Goal: Task Accomplishment & Management: Use online tool/utility

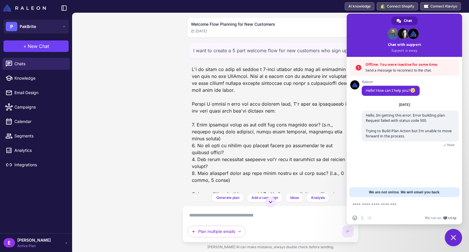
scroll to position [2019, 0]
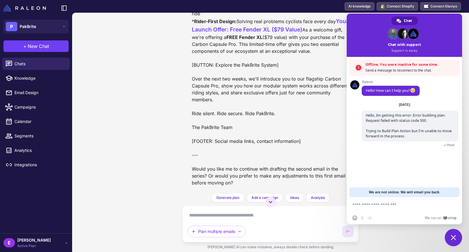
click at [203, 24] on strong "Rider-First Design:" at bounding box center [215, 21] width 42 height 6
click at [180, 75] on div "Welcome Flow Planning for New Customers Today I want to create a 5 part welcome…" at bounding box center [270, 132] width 397 height 239
click at [258, 33] on span "Your Launch Offer: Free Fender XL ($79 Value)" at bounding box center [271, 25] width 158 height 15
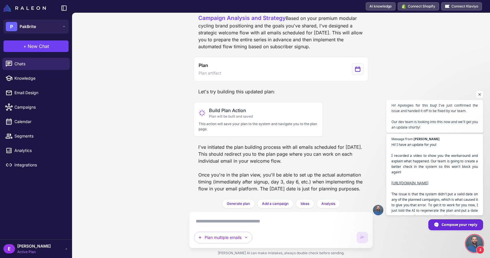
scroll to position [2508, 0]
click at [469, 89] on div "Welcome Flow Planning for New Customers Today I want to create a 5 part welcome…" at bounding box center [281, 135] width 418 height 245
click at [469, 93] on span "Open chat" at bounding box center [480, 94] width 7 height 7
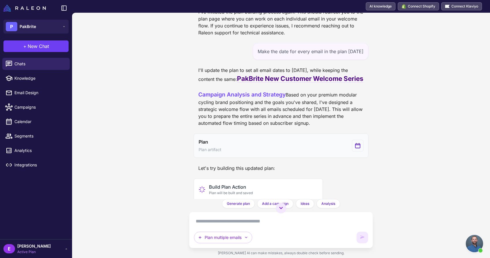
scroll to position [2231, 0]
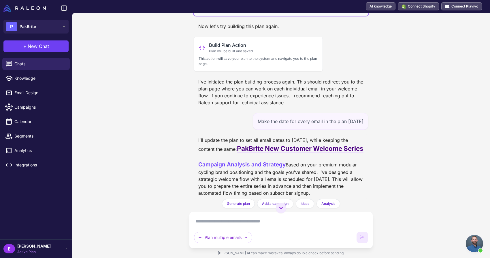
click at [356, 10] on div "View generated Plan" at bounding box center [358, 4] width 12 height 12
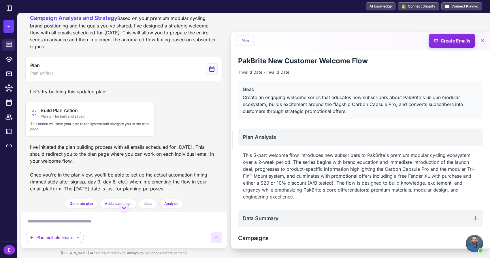
scroll to position [0, 0]
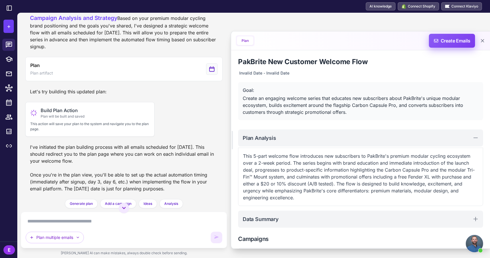
click at [460, 41] on span "Create Emails" at bounding box center [452, 41] width 50 height 14
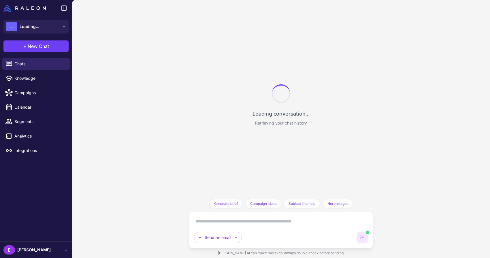
scroll to position [2495, 0]
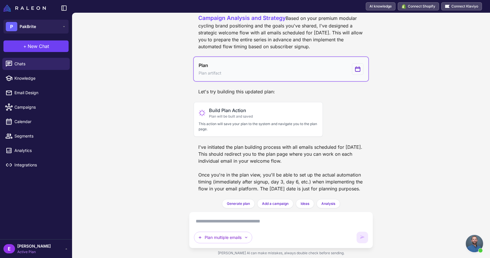
click at [356, 71] on icon "View generated Plan" at bounding box center [358, 68] width 5 height 5
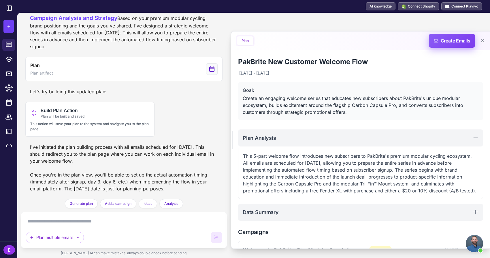
click at [449, 36] on span "Create Emails" at bounding box center [452, 41] width 50 height 14
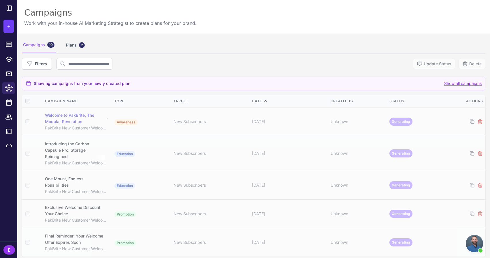
click at [56, 114] on div "Welcome to PakBrite: The Modular Revolution" at bounding box center [74, 118] width 59 height 13
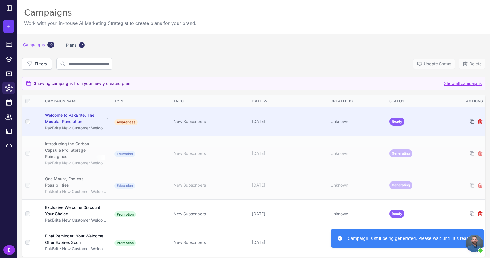
click at [82, 119] on div "Welcome to PakBrite: The Modular Revolution" at bounding box center [74, 118] width 59 height 13
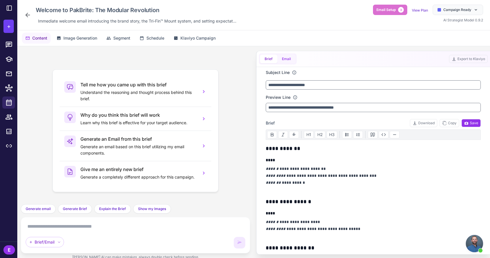
click at [292, 59] on button "Email" at bounding box center [287, 59] width 18 height 9
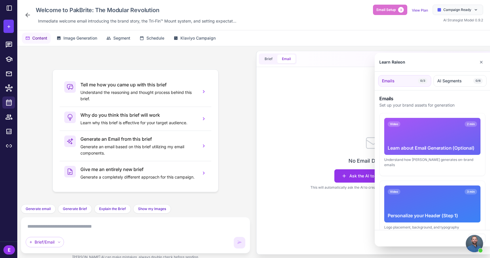
click at [324, 188] on div at bounding box center [245, 129] width 490 height 258
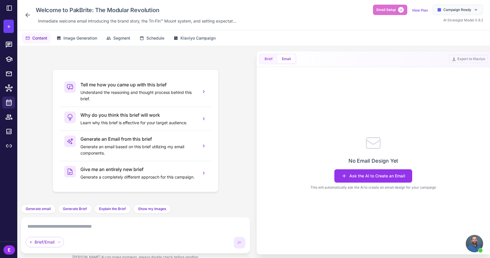
click at [266, 59] on button "Brief" at bounding box center [268, 59] width 17 height 9
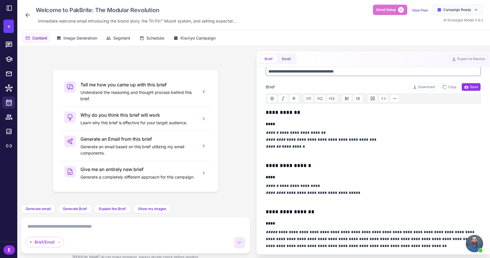
scroll to position [51, 0]
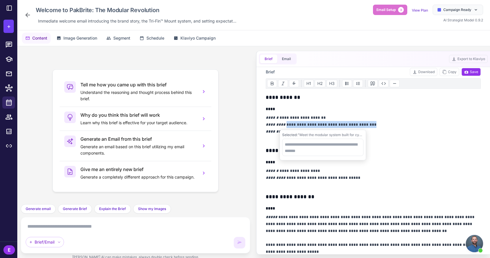
drag, startPoint x: 284, startPoint y: 123, endPoint x: 363, endPoint y: 124, distance: 79.3
click at [363, 124] on p "**********" at bounding box center [373, 128] width 215 height 28
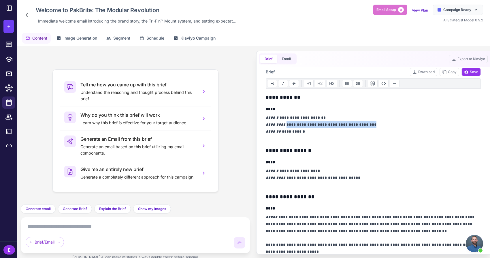
click at [363, 124] on p "**********" at bounding box center [373, 128] width 215 height 28
drag, startPoint x: 278, startPoint y: 129, endPoint x: 300, endPoint y: 131, distance: 22.0
click at [300, 131] on p "**********" at bounding box center [373, 128] width 215 height 28
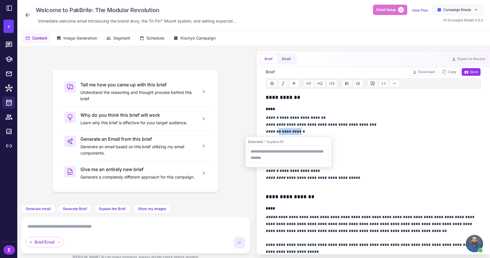
click at [300, 131] on p "**********" at bounding box center [373, 128] width 215 height 28
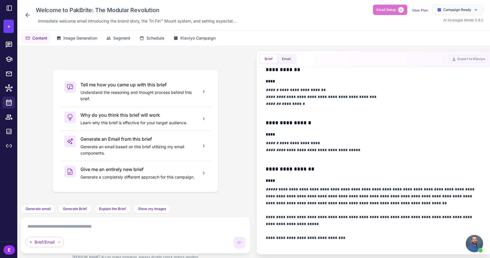
scroll to position [0, 0]
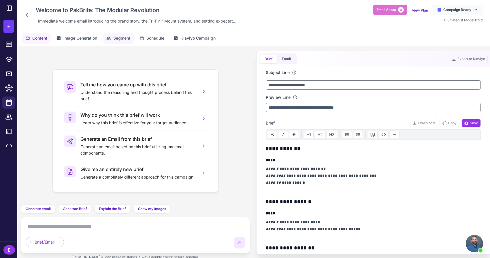
click at [130, 41] on button "Segment" at bounding box center [118, 38] width 31 height 11
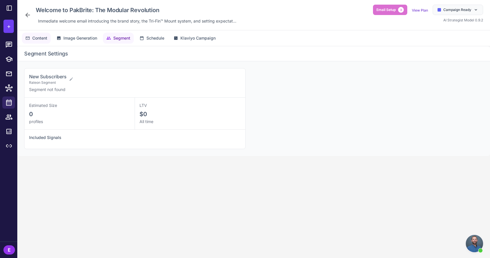
click at [38, 38] on span "Content" at bounding box center [39, 38] width 15 height 6
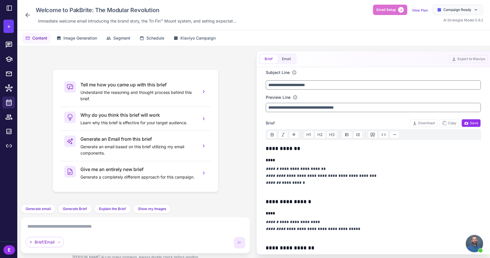
click at [25, 13] on icon at bounding box center [27, 15] width 7 height 7
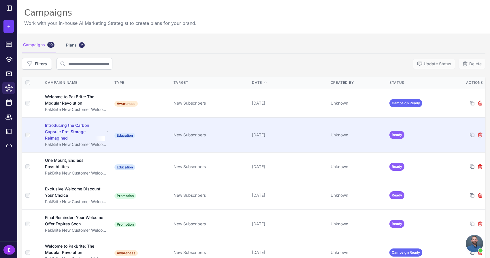
click at [152, 126] on td "Education" at bounding box center [141, 134] width 59 height 35
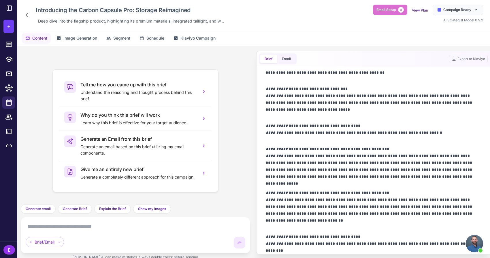
scroll to position [443, 0]
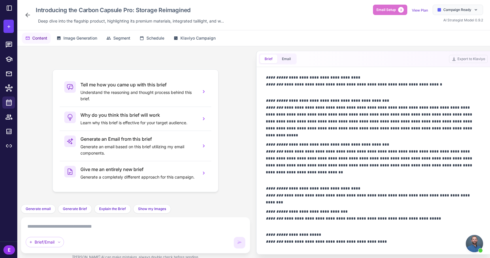
click at [29, 20] on div "Introducing the Carbon Capsule Pro: Storage Reimagined Deep dive into the flags…" at bounding box center [125, 15] width 202 height 21
click at [29, 15] on icon at bounding box center [27, 15] width 5 height 5
